Goal: Transaction & Acquisition: Purchase product/service

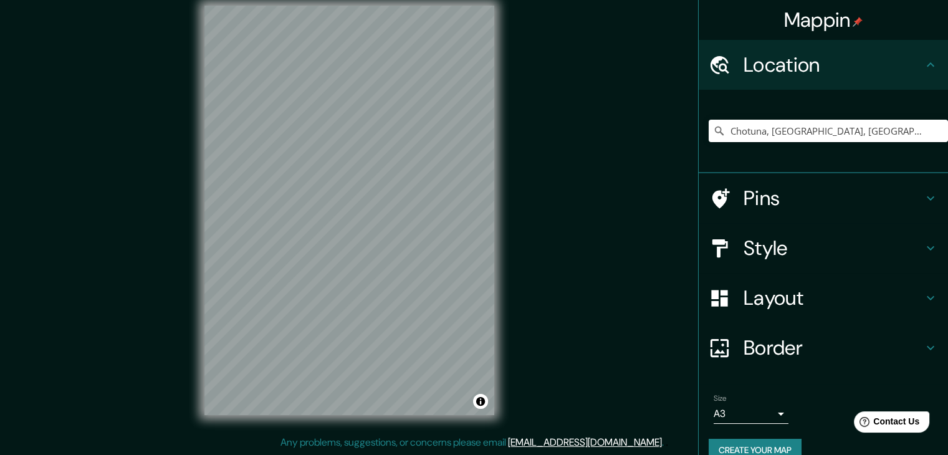
scroll to position [21, 0]
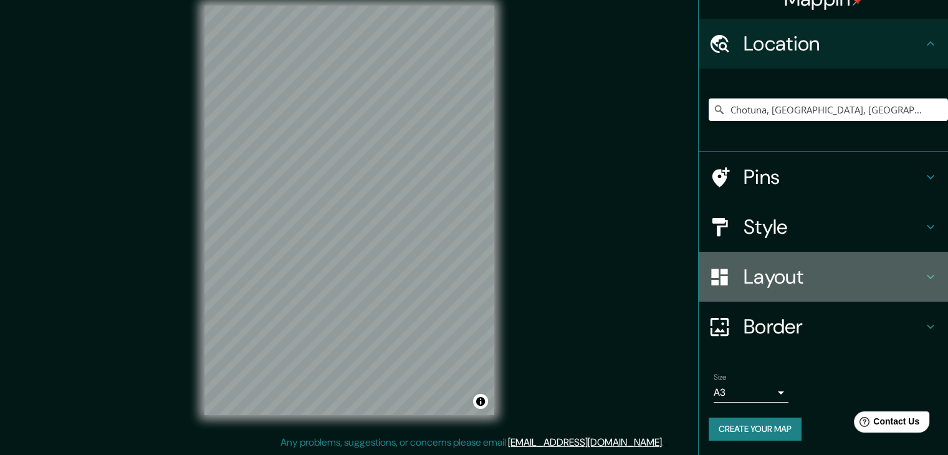
click at [784, 264] on h4 "Layout" at bounding box center [832, 276] width 179 height 25
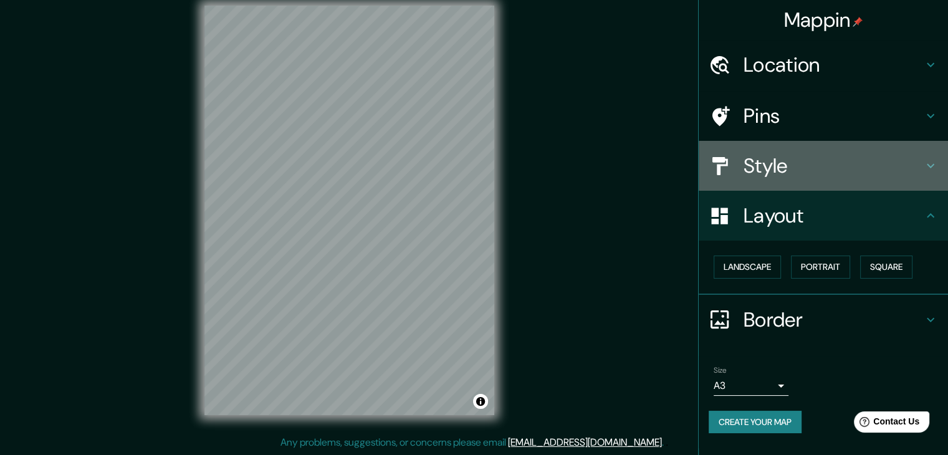
click at [779, 165] on h4 "Style" at bounding box center [832, 165] width 179 height 25
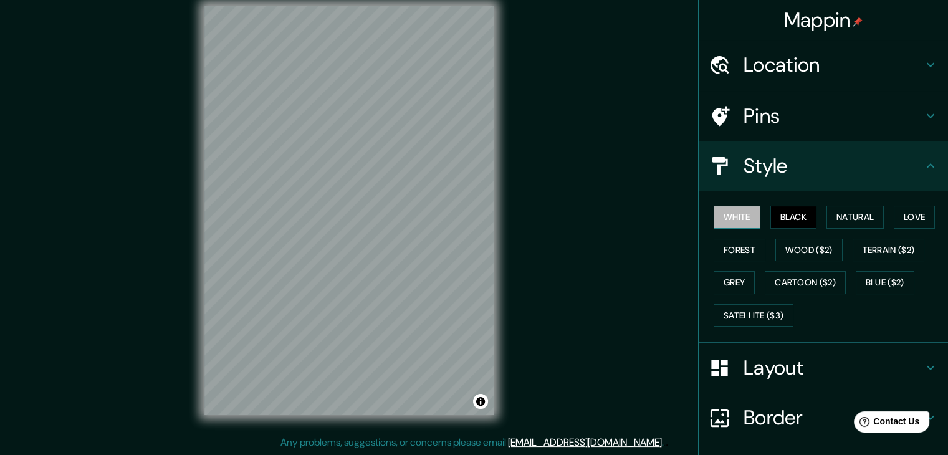
click at [727, 213] on button "White" at bounding box center [737, 217] width 47 height 23
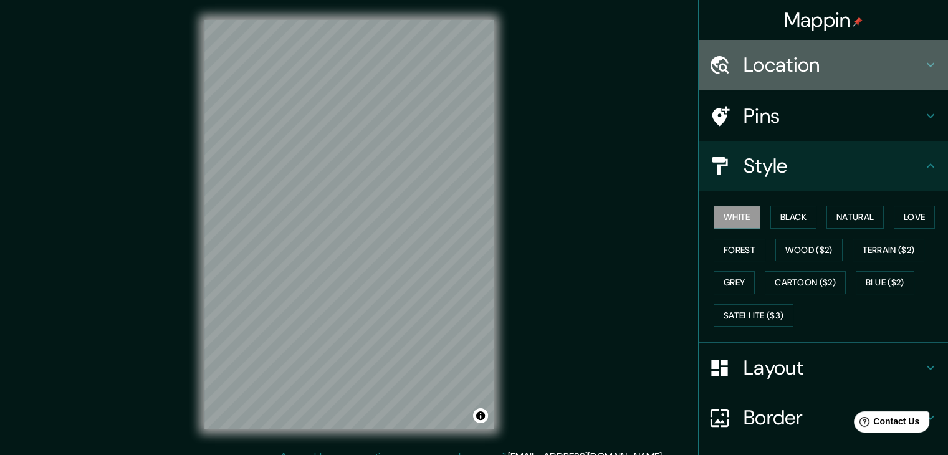
click at [828, 79] on div "Location" at bounding box center [823, 65] width 249 height 50
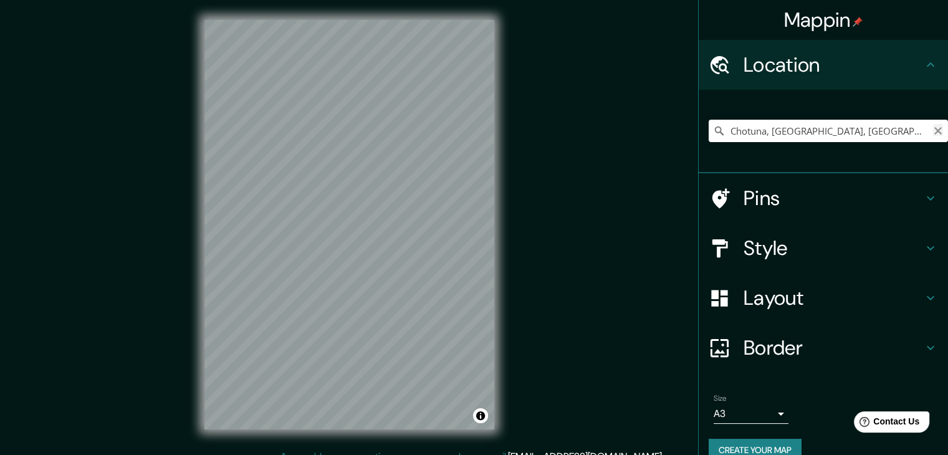
click at [933, 128] on icon "Clear" at bounding box center [938, 131] width 10 height 10
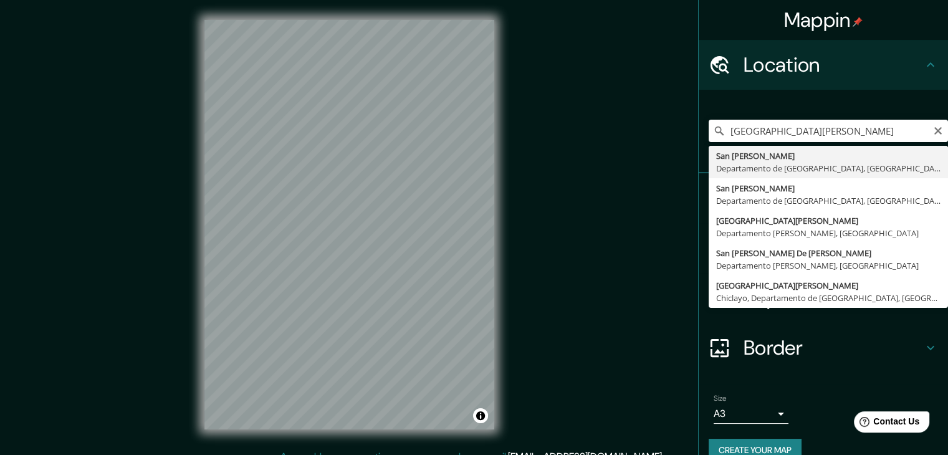
type input "[GEOGRAPHIC_DATA][PERSON_NAME], [GEOGRAPHIC_DATA], [GEOGRAPHIC_DATA]"
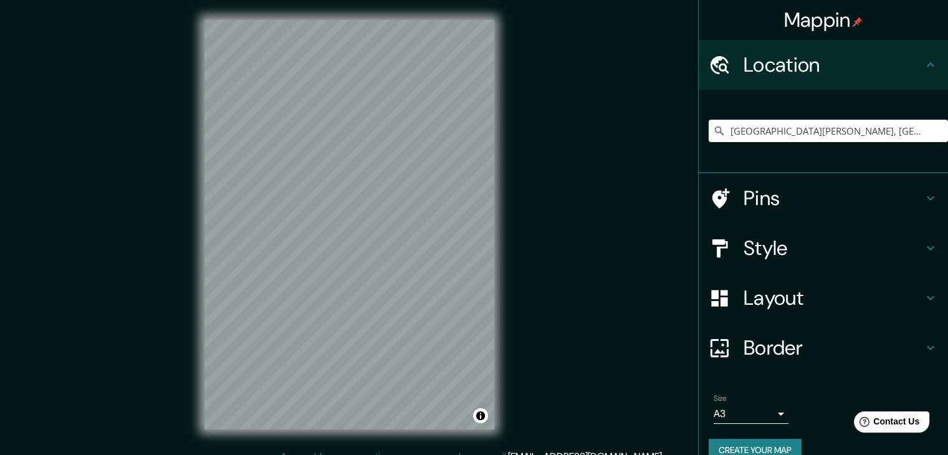
click at [839, 305] on h4 "Layout" at bounding box center [832, 297] width 179 height 25
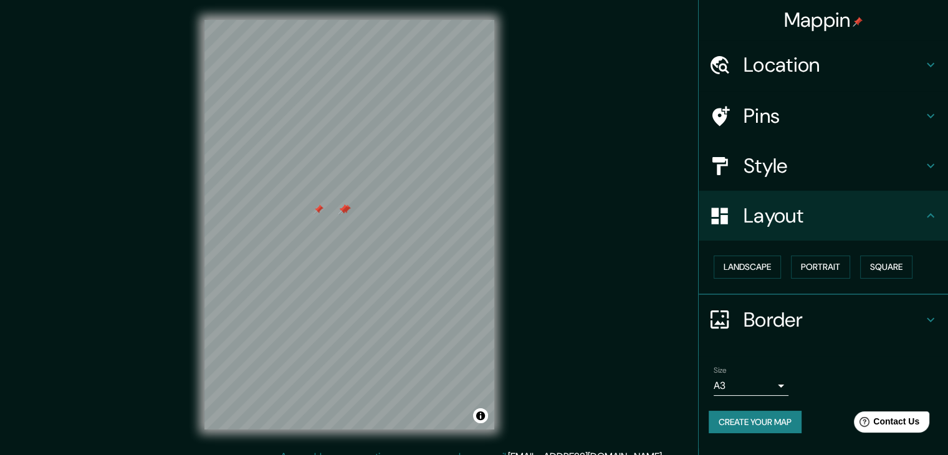
click at [345, 209] on div at bounding box center [343, 209] width 10 height 10
click at [345, 208] on div at bounding box center [343, 209] width 10 height 10
click at [345, 208] on div at bounding box center [346, 209] width 10 height 10
click at [316, 210] on div at bounding box center [318, 209] width 10 height 10
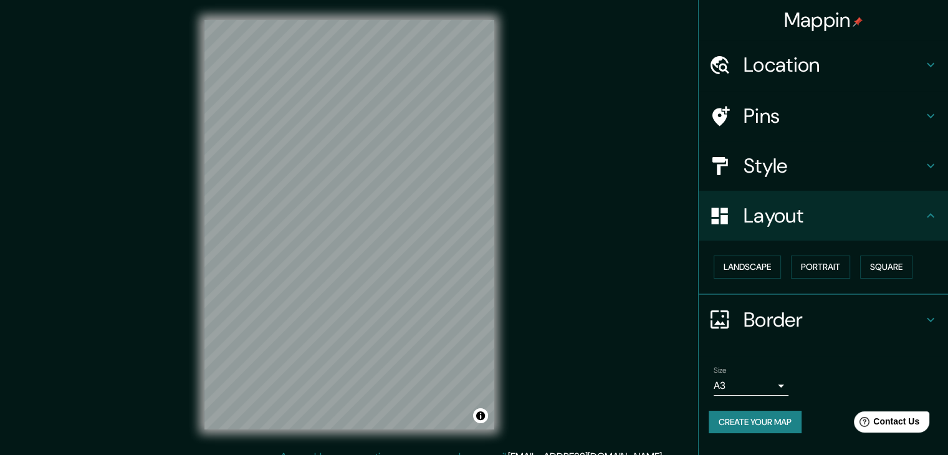
click at [865, 170] on h4 "Style" at bounding box center [832, 165] width 179 height 25
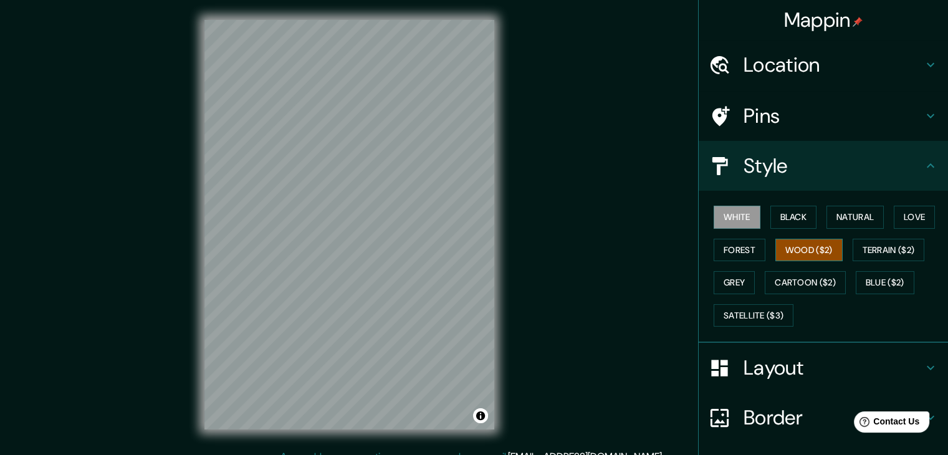
click at [787, 252] on button "Wood ($2)" at bounding box center [808, 250] width 67 height 23
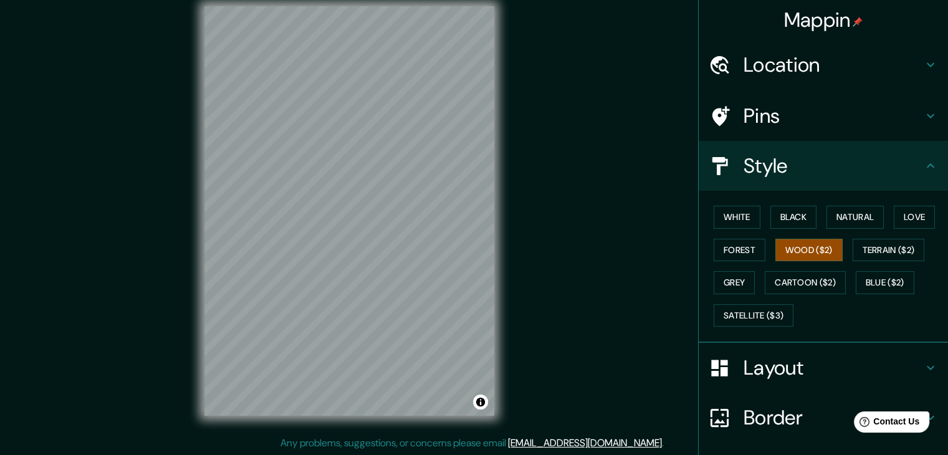
scroll to position [14, 0]
click at [105, 423] on div "Mappin Location [GEOGRAPHIC_DATA][PERSON_NAME], [GEOGRAPHIC_DATA], [GEOGRAPHIC_…" at bounding box center [474, 220] width 948 height 469
click at [423, 441] on html "Mappin Location [GEOGRAPHIC_DATA][PERSON_NAME], [GEOGRAPHIC_DATA], [GEOGRAPHIC_…" at bounding box center [474, 213] width 948 height 455
click at [153, 380] on div "Mappin Location [GEOGRAPHIC_DATA][PERSON_NAME], [GEOGRAPHIC_DATA], [GEOGRAPHIC_…" at bounding box center [474, 220] width 948 height 469
drag, startPoint x: 194, startPoint y: 188, endPoint x: 203, endPoint y: 175, distance: 16.1
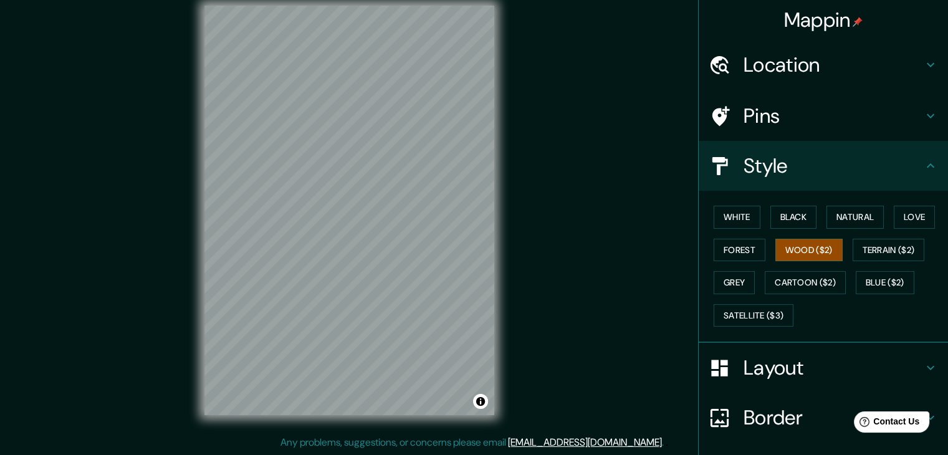
click at [198, 190] on div "Mappin Location [GEOGRAPHIC_DATA][PERSON_NAME], [GEOGRAPHIC_DATA], [GEOGRAPHIC_…" at bounding box center [474, 220] width 948 height 469
click at [97, 242] on div "Mappin Location [GEOGRAPHIC_DATA][PERSON_NAME], [GEOGRAPHIC_DATA], [GEOGRAPHIC_…" at bounding box center [474, 220] width 948 height 469
click at [49, 250] on div "Mappin Location [GEOGRAPHIC_DATA][PERSON_NAME], [GEOGRAPHIC_DATA], [GEOGRAPHIC_…" at bounding box center [474, 220] width 948 height 469
click at [510, 155] on div "© Mapbox © OpenStreetMap Improve this map" at bounding box center [349, 210] width 330 height 449
click at [504, 206] on div "© Mapbox © OpenStreetMap Improve this map" at bounding box center [349, 210] width 330 height 449
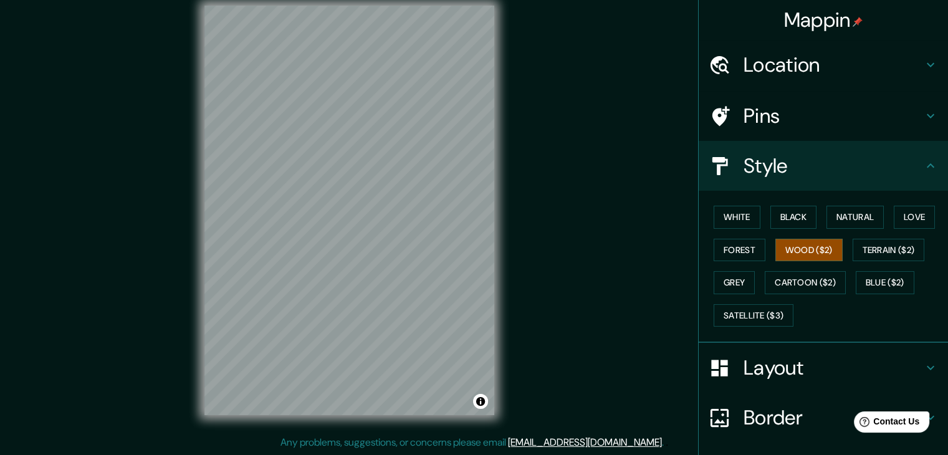
click at [520, 264] on div "Mappin Location [GEOGRAPHIC_DATA][PERSON_NAME], [GEOGRAPHIC_DATA], [GEOGRAPHIC_…" at bounding box center [474, 220] width 948 height 469
click at [507, 303] on div "© Mapbox © OpenStreetMap Improve this map" at bounding box center [349, 210] width 330 height 449
click at [733, 221] on button "White" at bounding box center [737, 217] width 47 height 23
click at [788, 217] on button "Black" at bounding box center [793, 217] width 47 height 23
click at [740, 212] on button "White" at bounding box center [737, 217] width 47 height 23
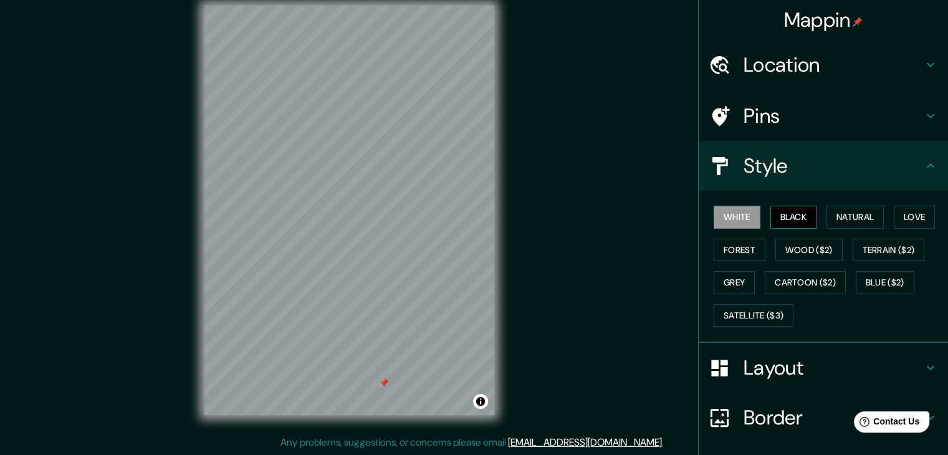
click at [775, 215] on button "Black" at bounding box center [793, 217] width 47 height 23
drag, startPoint x: 408, startPoint y: 280, endPoint x: 389, endPoint y: 285, distance: 20.1
click at [389, 285] on div at bounding box center [386, 289] width 10 height 10
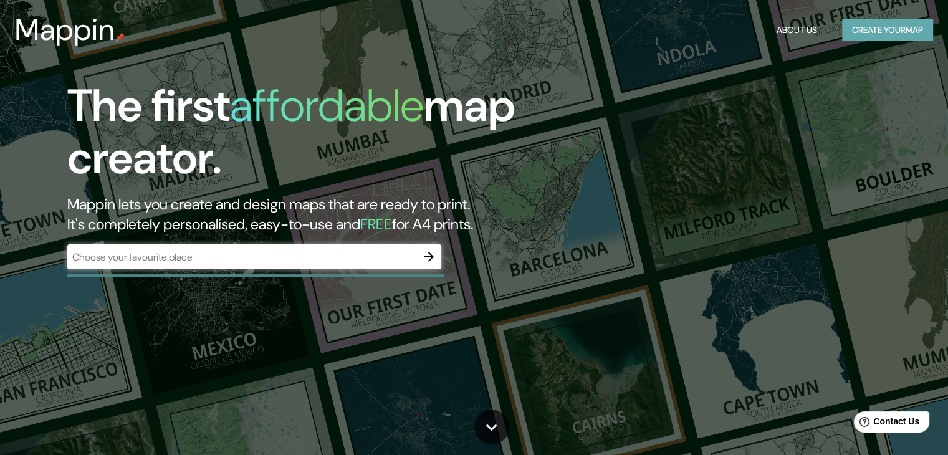
click at [879, 24] on button "Create your map" at bounding box center [887, 30] width 91 height 23
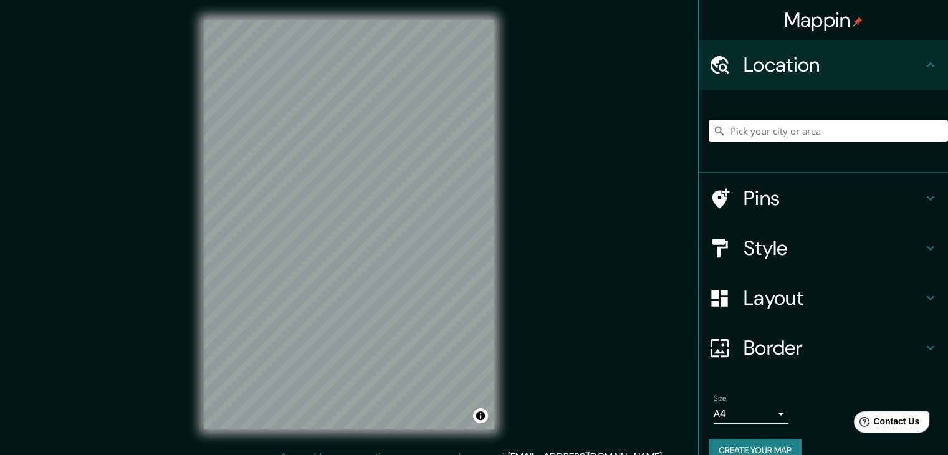
click at [811, 130] on input "Pick your city or area" at bounding box center [828, 131] width 239 height 22
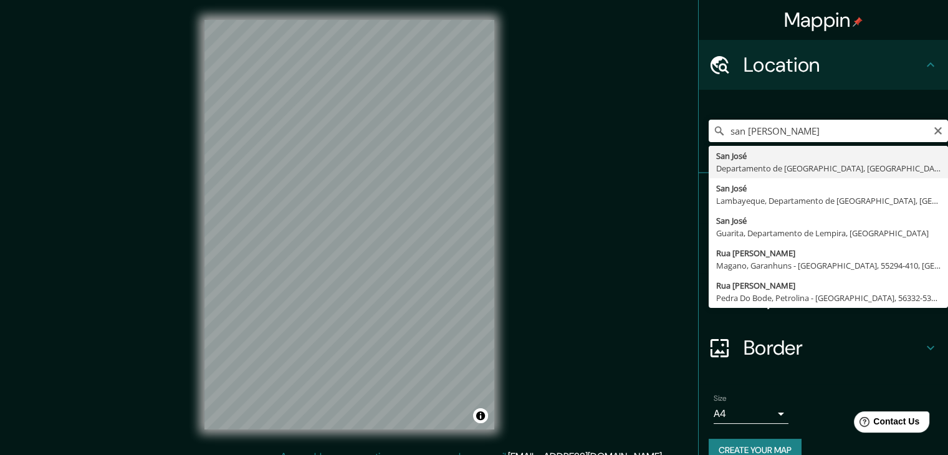
type input "[GEOGRAPHIC_DATA][PERSON_NAME], [GEOGRAPHIC_DATA], [GEOGRAPHIC_DATA]"
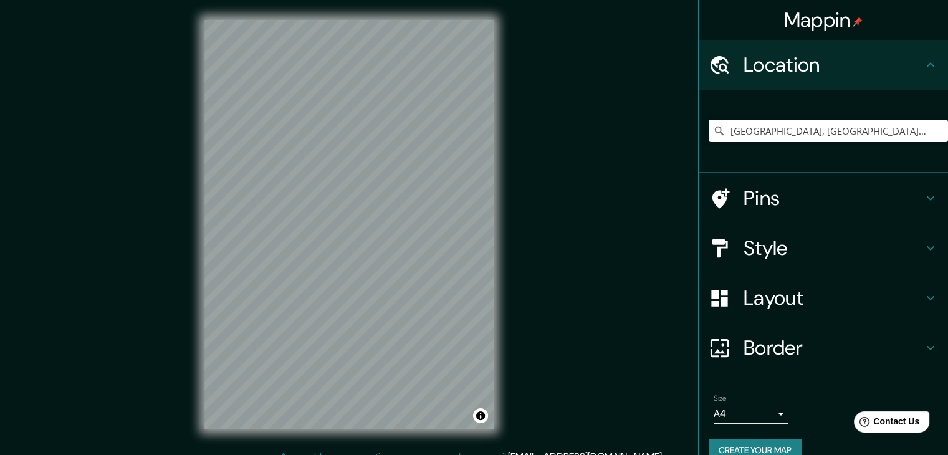
click at [770, 209] on h4 "Pins" at bounding box center [832, 198] width 179 height 25
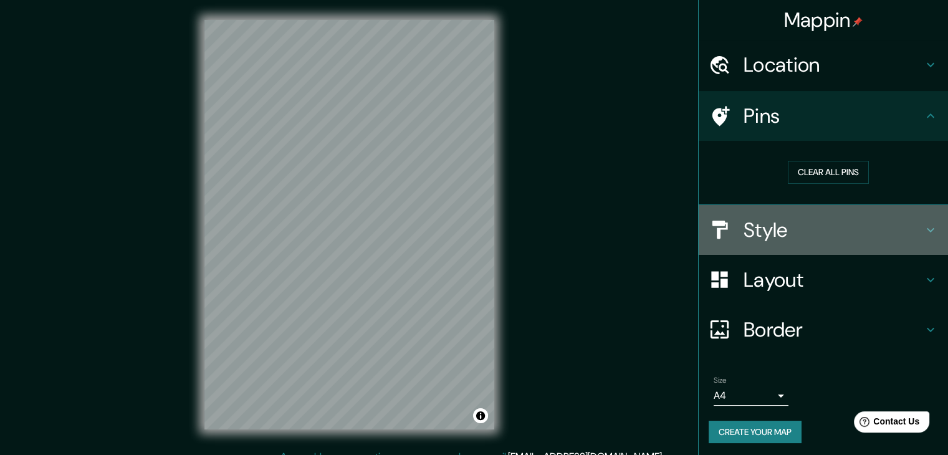
click at [770, 229] on h4 "Style" at bounding box center [832, 229] width 179 height 25
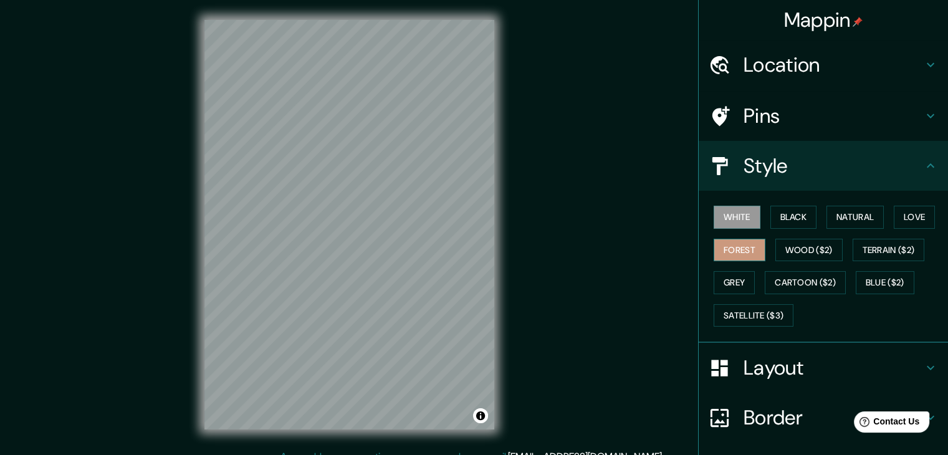
click at [738, 258] on button "Forest" at bounding box center [740, 250] width 52 height 23
click at [775, 247] on button "Wood ($2)" at bounding box center [808, 250] width 67 height 23
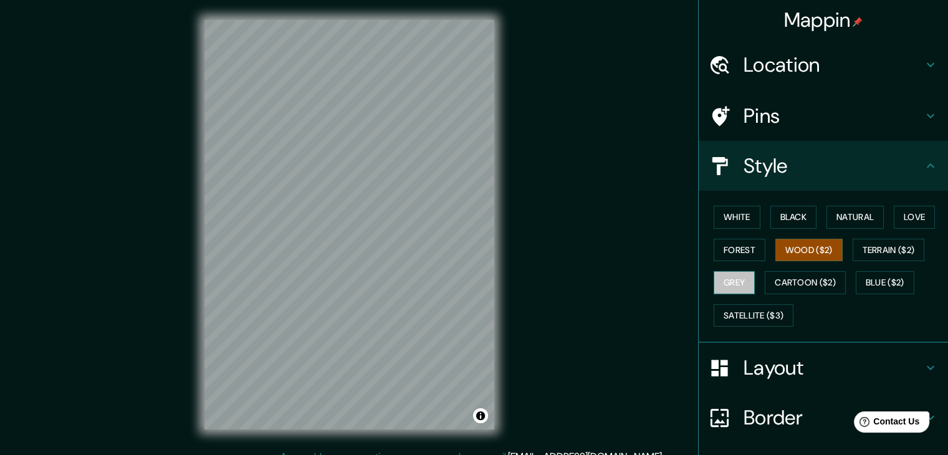
click at [742, 277] on button "Grey" at bounding box center [734, 282] width 41 height 23
click at [800, 281] on button "Cartoon ($2)" at bounding box center [805, 282] width 81 height 23
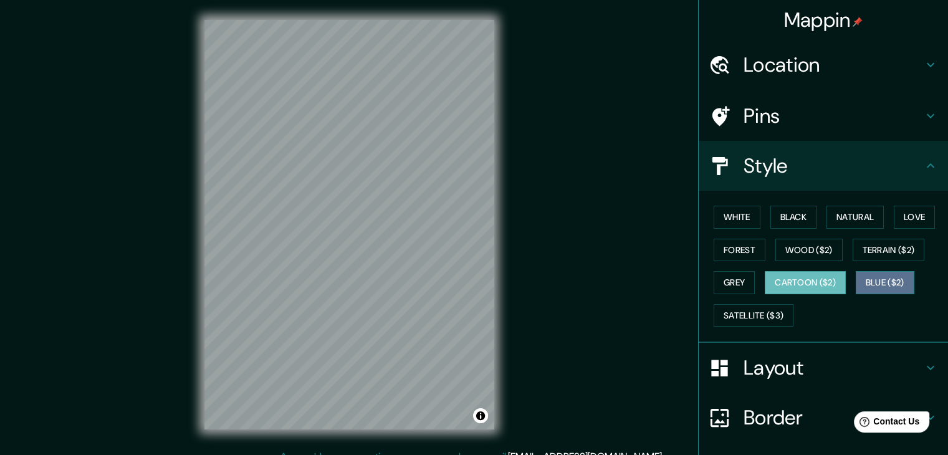
click at [861, 278] on button "Blue ($2)" at bounding box center [885, 282] width 59 height 23
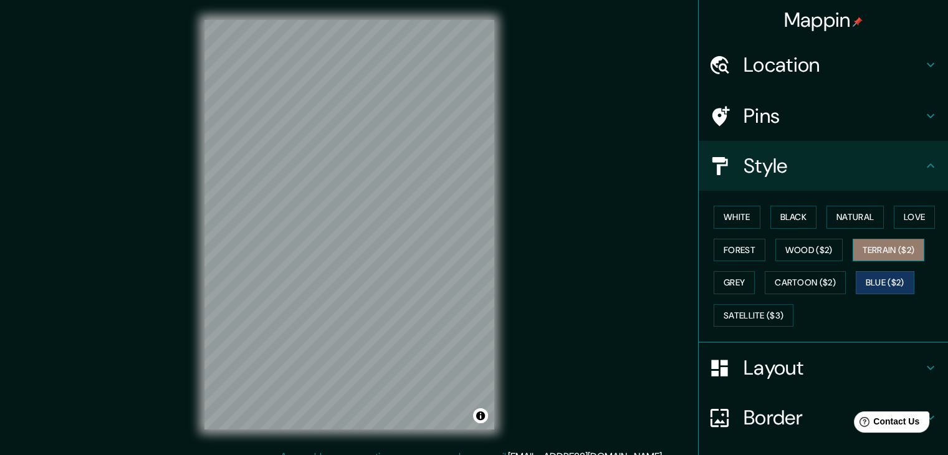
click at [878, 252] on button "Terrain ($2)" at bounding box center [888, 250] width 72 height 23
drag, startPoint x: 736, startPoint y: 306, endPoint x: 740, endPoint y: 291, distance: 15.6
click at [735, 306] on button "Satellite ($3)" at bounding box center [754, 315] width 80 height 23
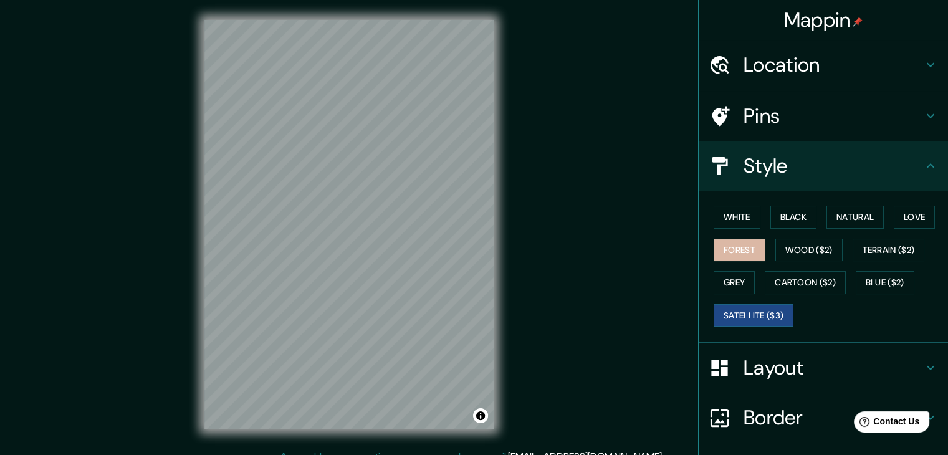
click at [747, 251] on button "Forest" at bounding box center [740, 250] width 52 height 23
